Goal: Task Accomplishment & Management: Complete application form

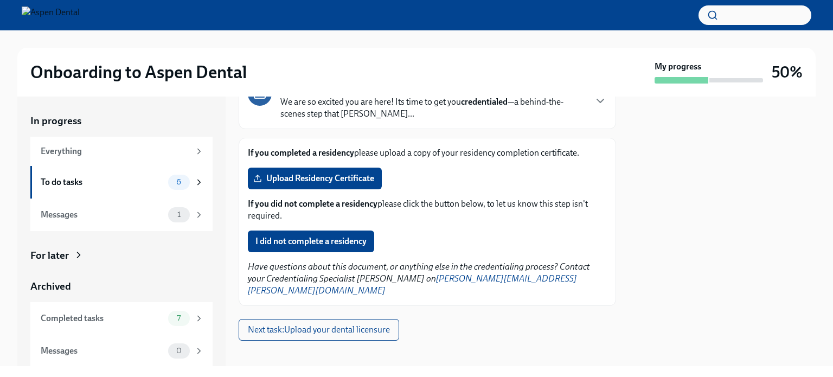
scroll to position [88, 0]
click at [594, 107] on icon "button" at bounding box center [600, 100] width 13 height 13
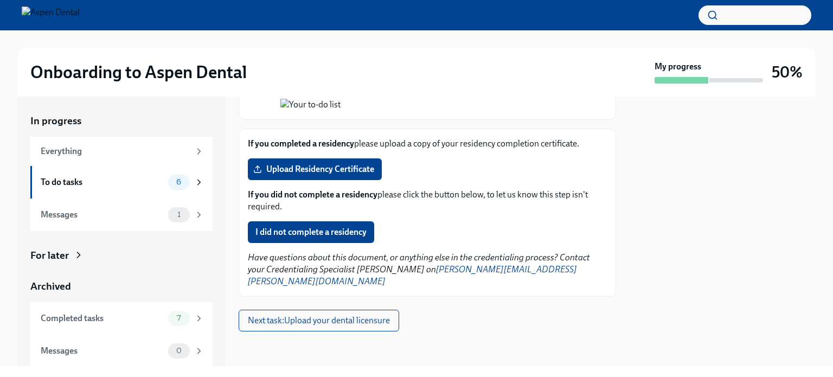
scroll to position [1084, 0]
click at [323, 175] on span "Upload Residency Certificate" at bounding box center [314, 169] width 119 height 11
click at [0, 0] on input "Upload Residency Certificate" at bounding box center [0, 0] width 0 height 0
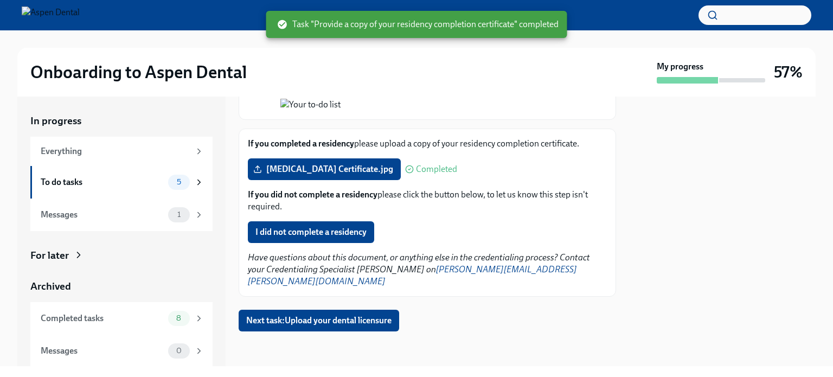
scroll to position [1167, 0]
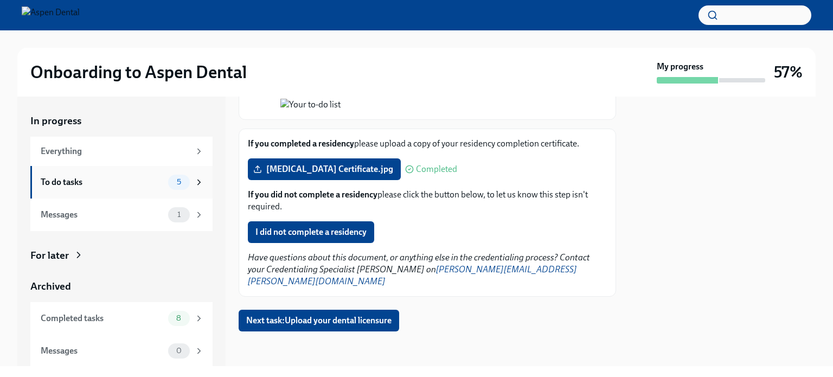
click at [55, 183] on div "To do tasks" at bounding box center [102, 182] width 123 height 12
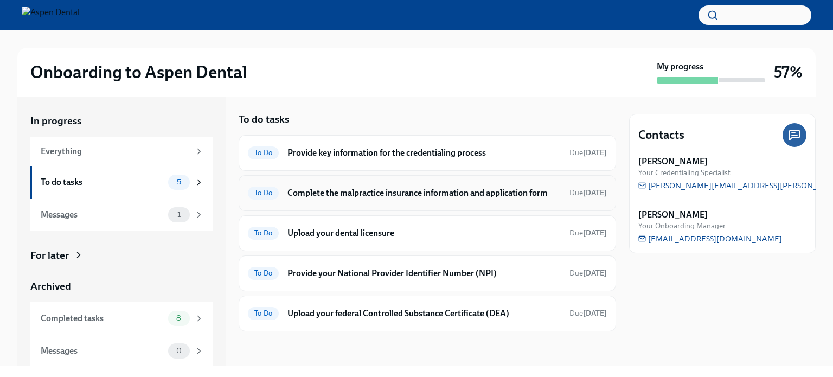
scroll to position [11, 0]
click at [414, 274] on h6 "Provide your National Provider Identifier Number (NPI)" at bounding box center [423, 273] width 273 height 12
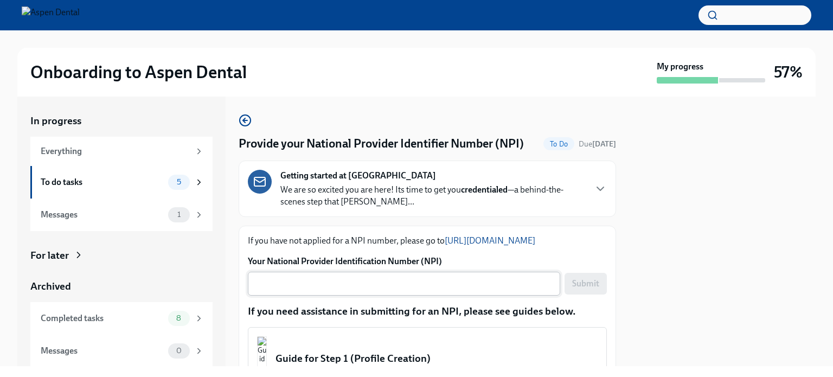
click at [378, 290] on textarea "Your National Provider Identification Number (NPI)" at bounding box center [403, 283] width 299 height 13
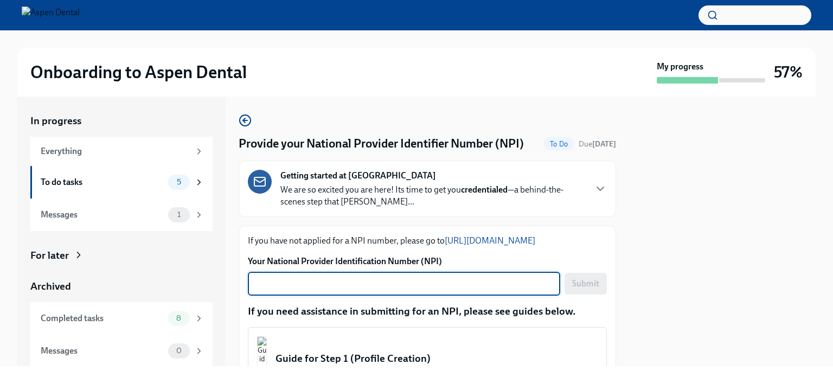
click at [403, 290] on textarea "Your National Provider Identification Number (NPI)" at bounding box center [403, 283] width 299 height 13
type textarea "1215811997"
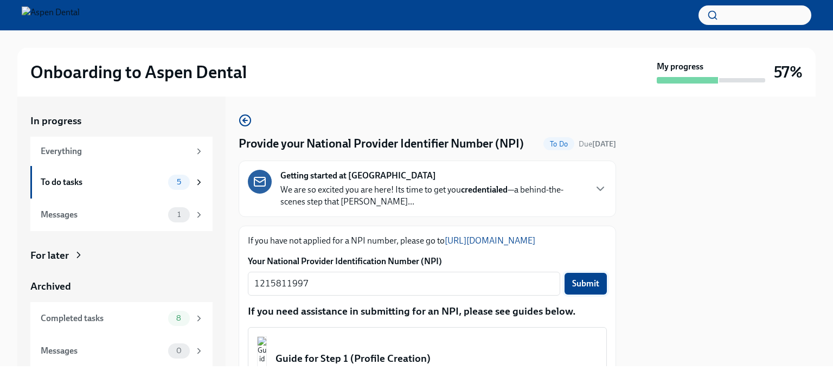
click at [585, 289] on span "Submit" at bounding box center [585, 283] width 27 height 11
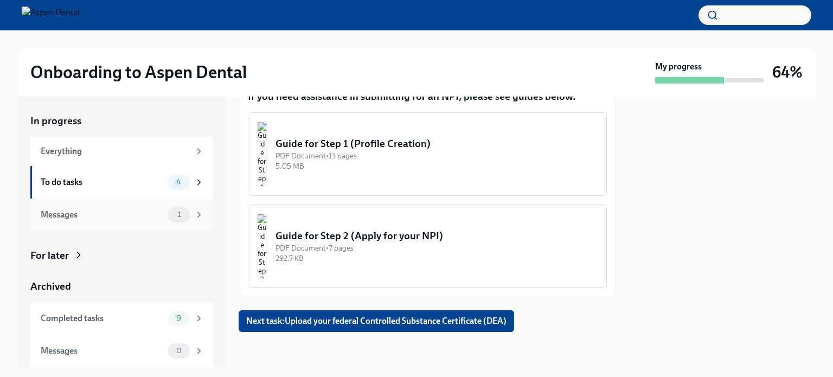
scroll to position [1, 0]
click at [76, 177] on div "To do tasks" at bounding box center [102, 182] width 123 height 12
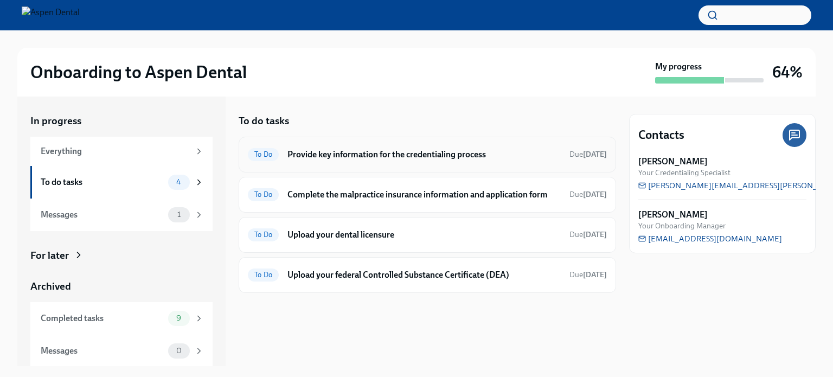
click at [420, 152] on h6 "Provide key information for the credentialing process" at bounding box center [423, 155] width 273 height 12
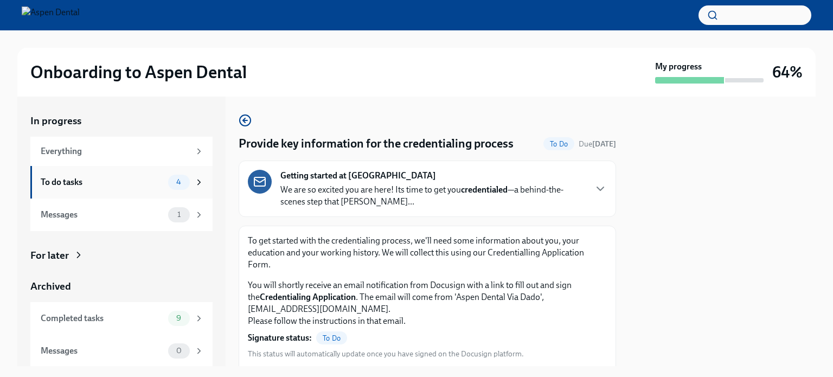
click at [68, 189] on div "To do tasks 4" at bounding box center [122, 182] width 163 height 15
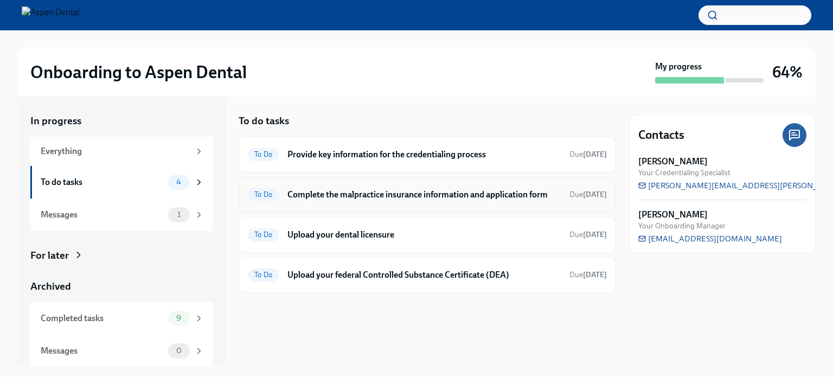
click at [370, 193] on h6 "Complete the malpractice insurance information and application form" at bounding box center [423, 195] width 273 height 12
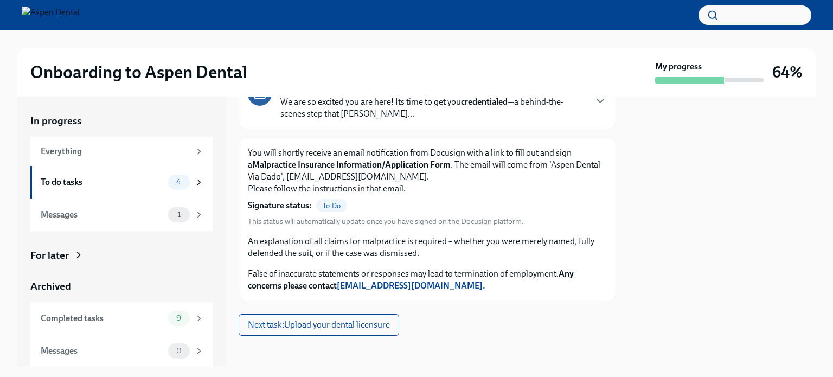
scroll to position [107, 0]
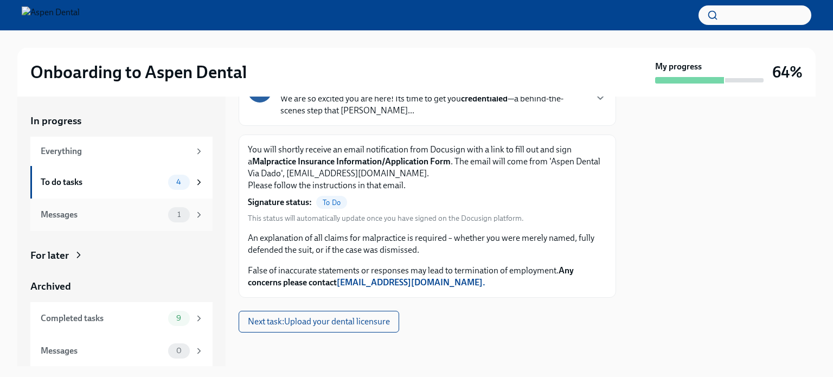
click at [68, 216] on div "Messages" at bounding box center [102, 215] width 123 height 12
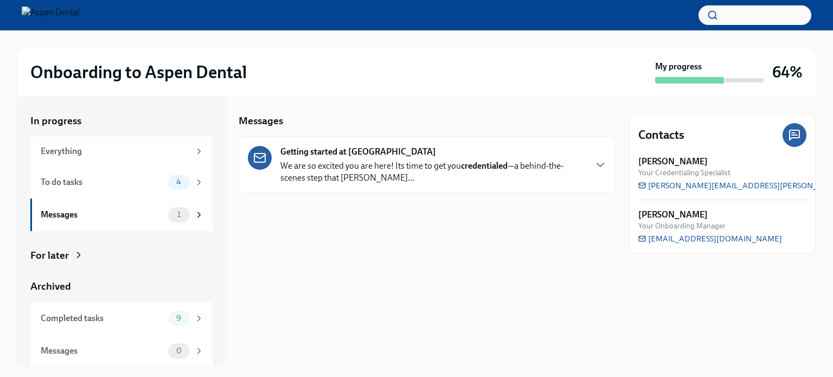
scroll to position [1, 0]
click at [67, 318] on div "Completed tasks" at bounding box center [102, 318] width 123 height 12
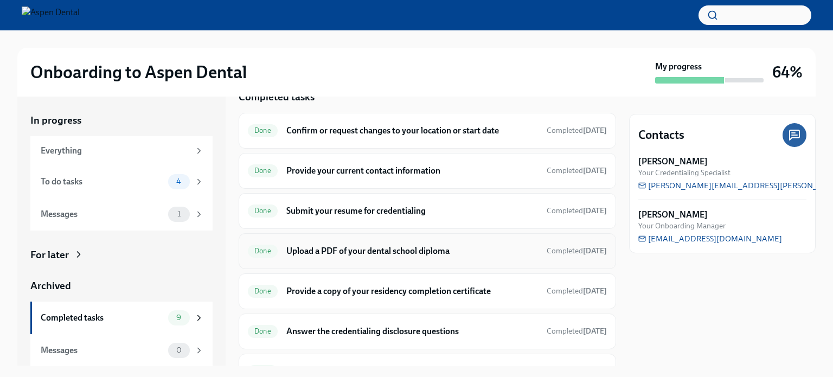
click at [494, 273] on div "Done Confirm or request changes to your location or start date Completed [DATE]…" at bounding box center [427, 271] width 377 height 317
